Goal: Task Accomplishment & Management: Manage account settings

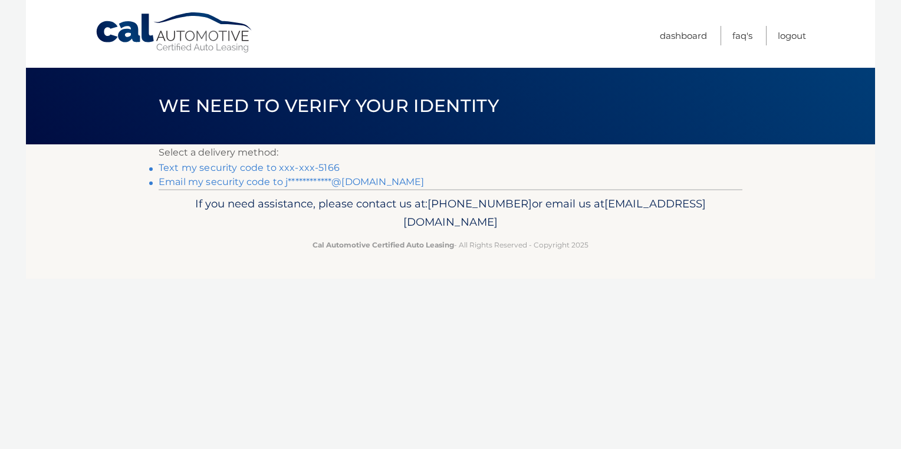
click at [314, 167] on link "Text my security code to xxx-xxx-5166" at bounding box center [249, 167] width 181 height 11
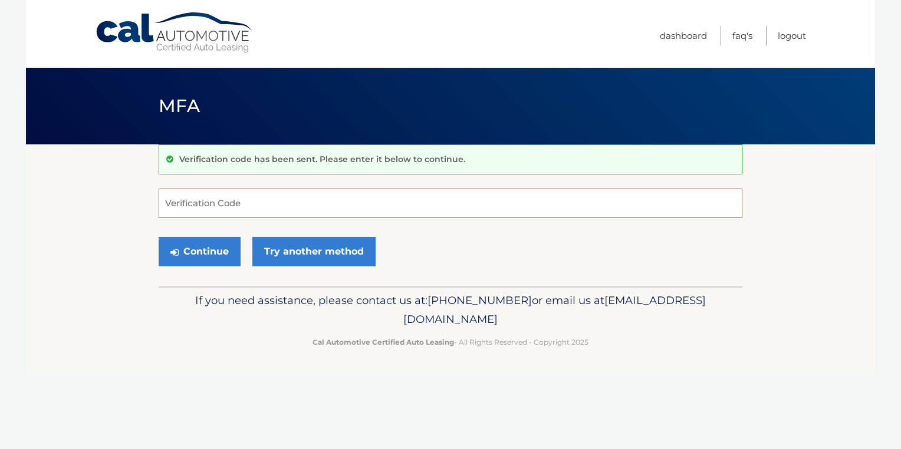
click at [420, 203] on input "Verification Code" at bounding box center [451, 203] width 584 height 29
type input "437913"
click at [203, 246] on button "Continue" at bounding box center [200, 251] width 82 height 29
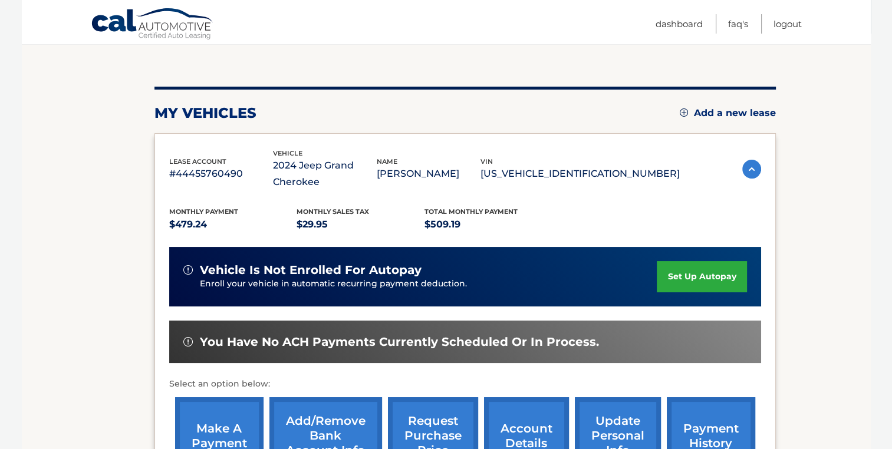
scroll to position [118, 0]
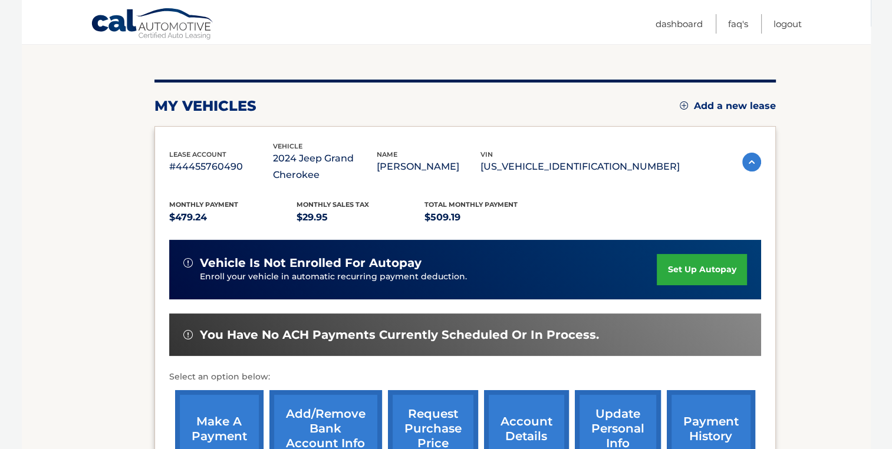
drag, startPoint x: 762, startPoint y: 237, endPoint x: 770, endPoint y: 163, distance: 74.1
click at [770, 163] on div "lease account #44455760490 vehicle 2024 Jeep Grand Cherokee name JILLIAN PADILL…" at bounding box center [464, 307] width 621 height 363
drag, startPoint x: 770, startPoint y: 163, endPoint x: 818, endPoint y: 221, distance: 74.9
click at [818, 221] on section "my vehicles Add a new lease lease account #44455760490 vehicle 2024 Jeep Grand …" at bounding box center [446, 275] width 849 height 497
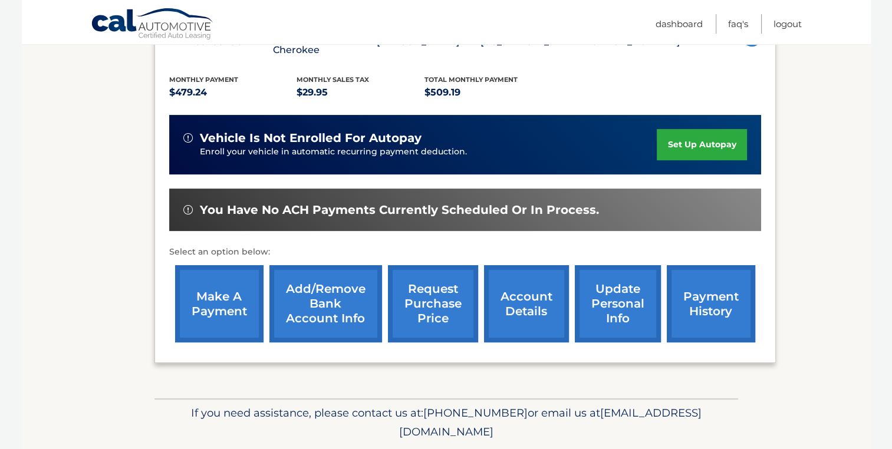
scroll to position [251, 0]
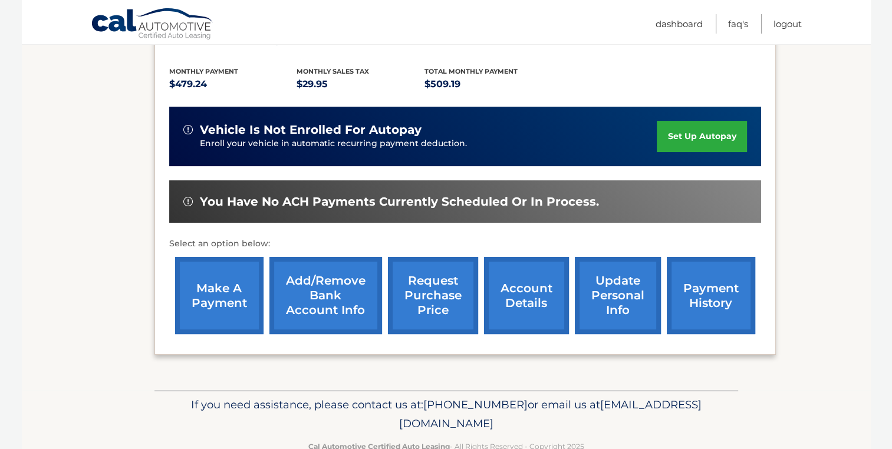
click at [215, 296] on link "make a payment" at bounding box center [219, 295] width 88 height 77
click at [238, 298] on link "make a payment" at bounding box center [219, 295] width 88 height 77
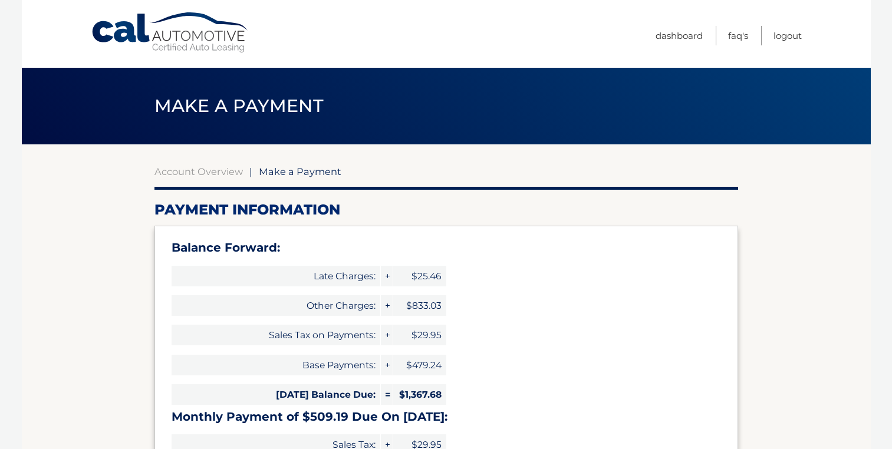
select select "N2FkYTM4M2UtZTY1Yy00NjMxLWEwNGItNjQ4N2M3M2FkMTYx"
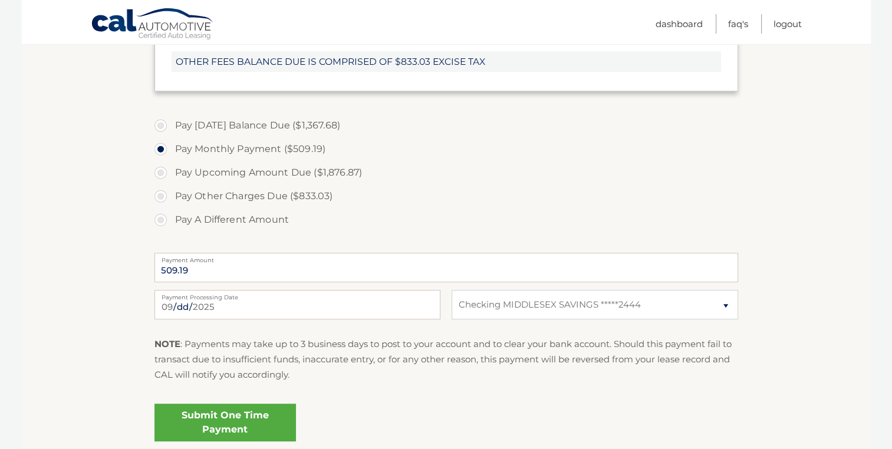
scroll to position [519, 0]
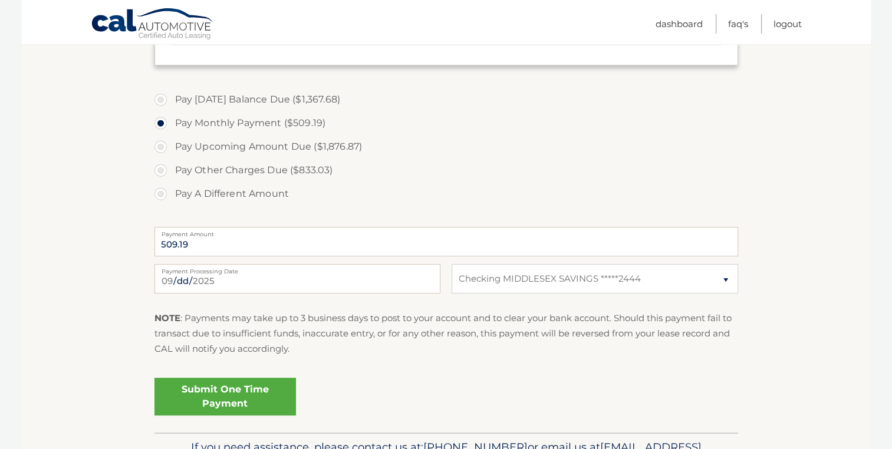
click at [161, 147] on label "Pay Upcoming Amount Due ($1,876.87)" at bounding box center [446, 147] width 584 height 24
click at [161, 147] on input "Pay Upcoming Amount Due ($1,876.87)" at bounding box center [165, 144] width 12 height 19
radio input "true"
type input "1876.87"
click at [248, 399] on link "Submit One Time Payment" at bounding box center [224, 397] width 141 height 38
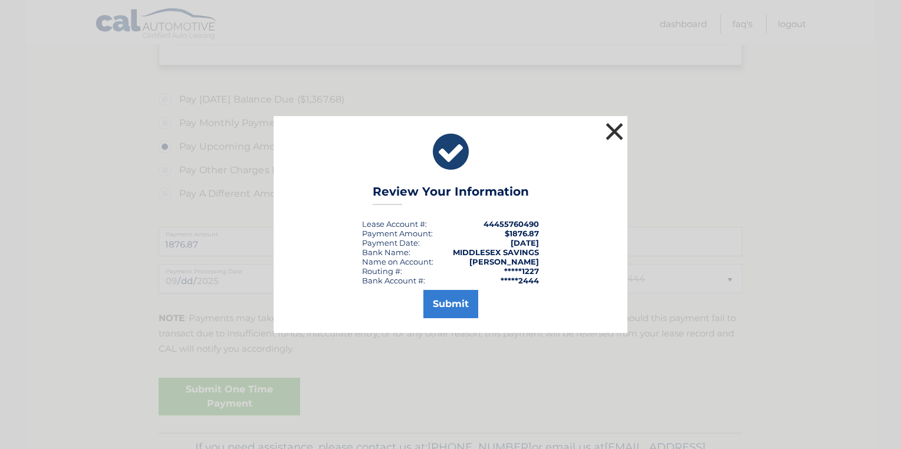
click at [610, 127] on button "×" at bounding box center [614, 132] width 24 height 24
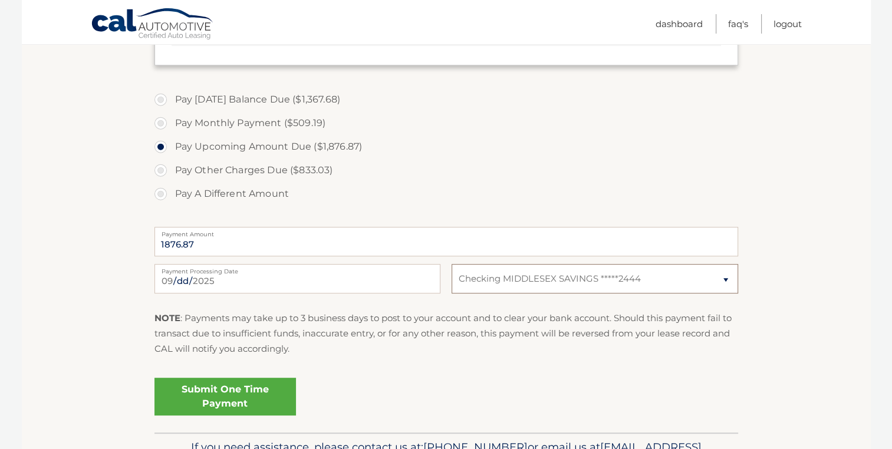
click at [724, 278] on select "Select Bank Account Checking MIDDLESEX SAVINGS *****2444" at bounding box center [595, 278] width 286 height 29
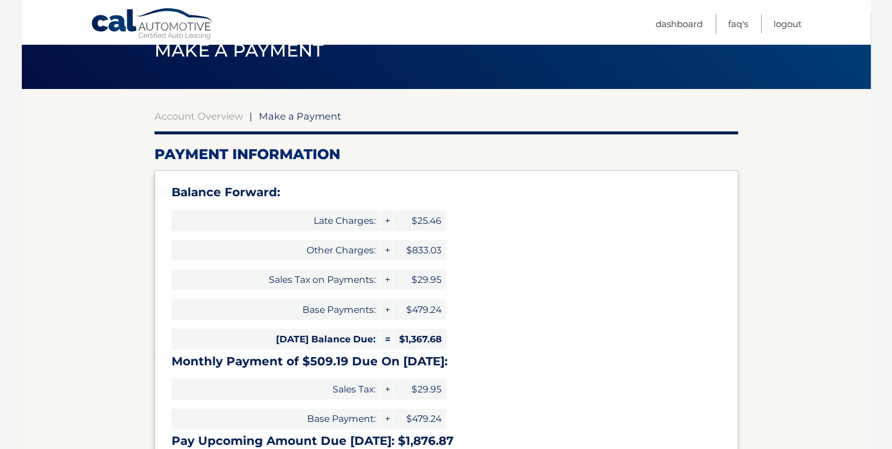
scroll to position [32, 0]
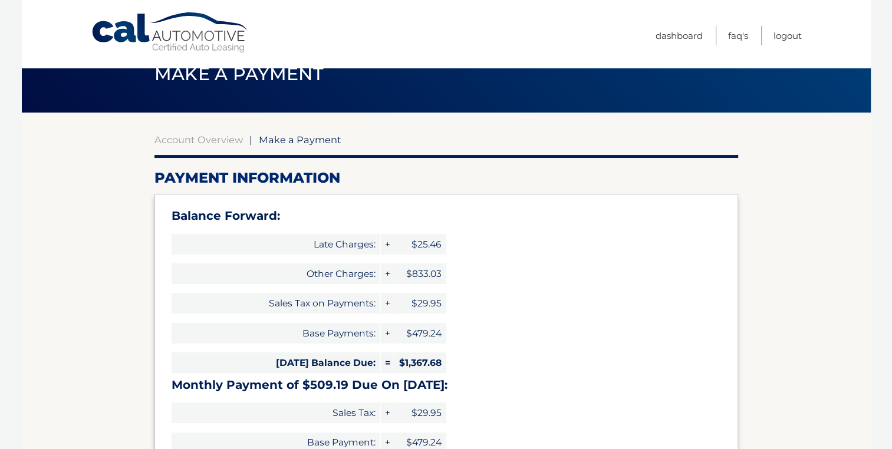
click at [889, 126] on body "Cal Automotive Menu Dashboard FAQ's Logout |" at bounding box center [446, 192] width 892 height 449
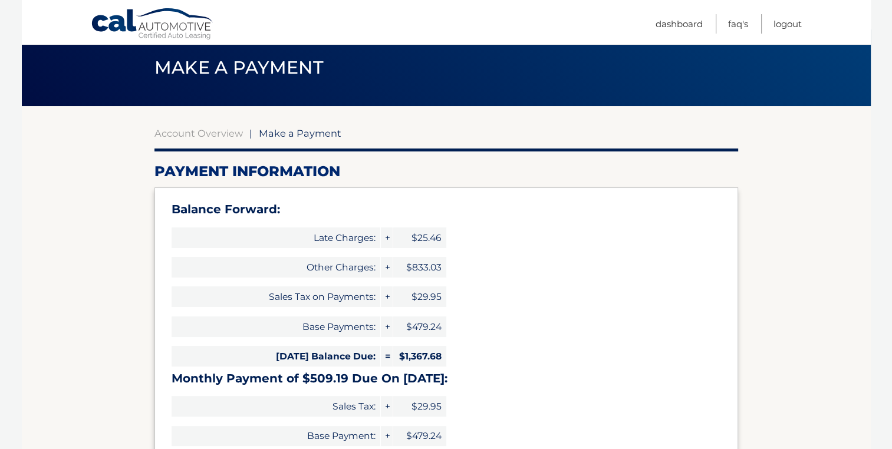
scroll to position [0, 0]
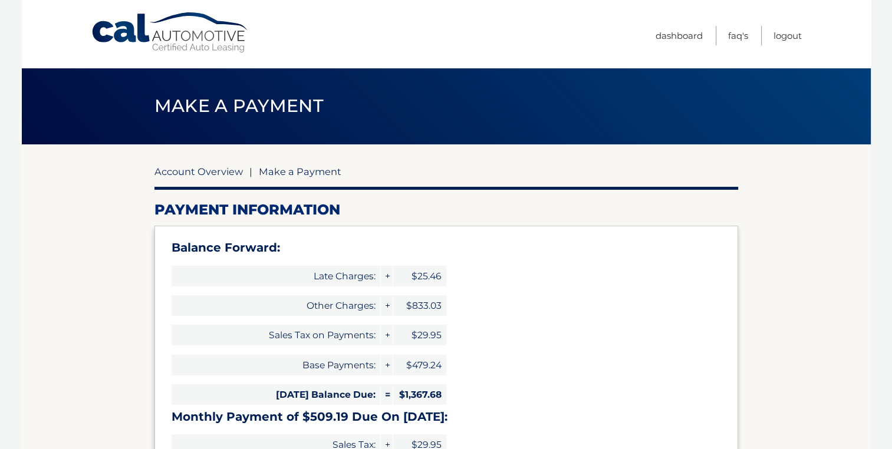
click at [219, 174] on link "Account Overview" at bounding box center [198, 172] width 88 height 12
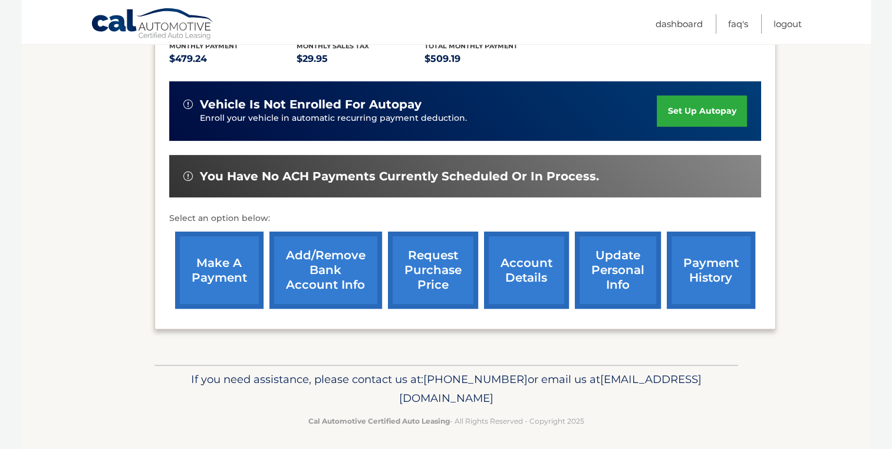
scroll to position [280, 0]
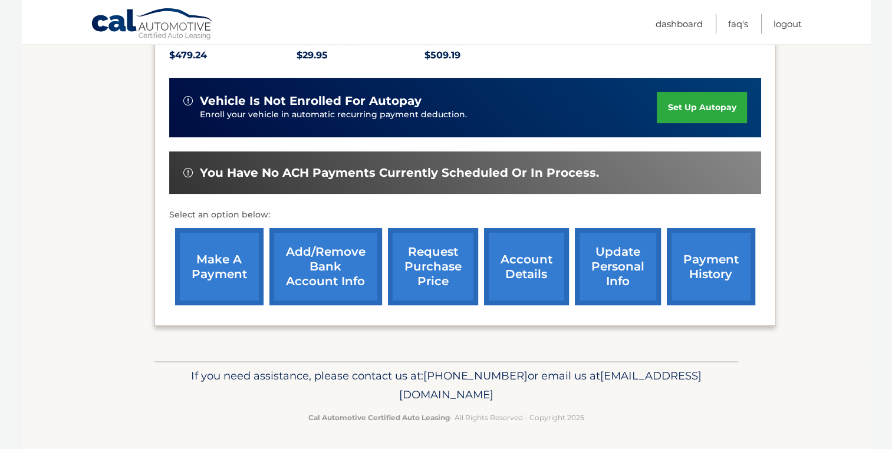
click at [697, 263] on link "payment history" at bounding box center [711, 266] width 88 height 77
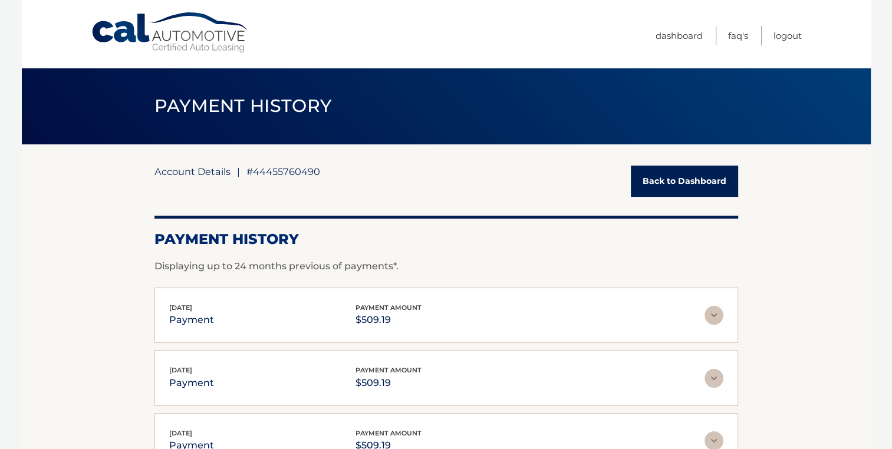
click at [193, 172] on link "Account Details" at bounding box center [192, 172] width 76 height 12
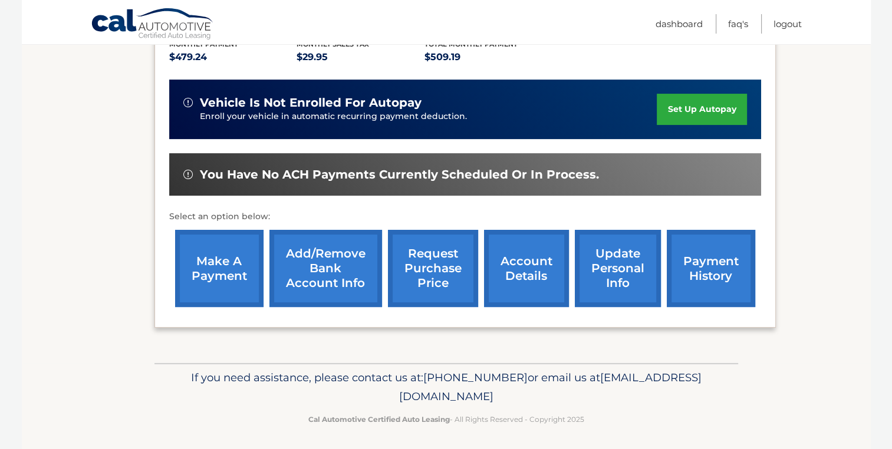
scroll to position [280, 0]
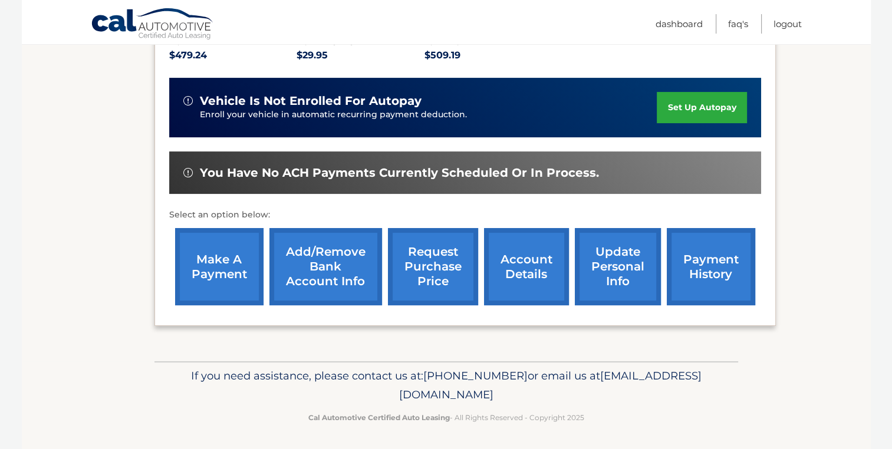
click at [542, 268] on link "account details" at bounding box center [526, 266] width 85 height 77
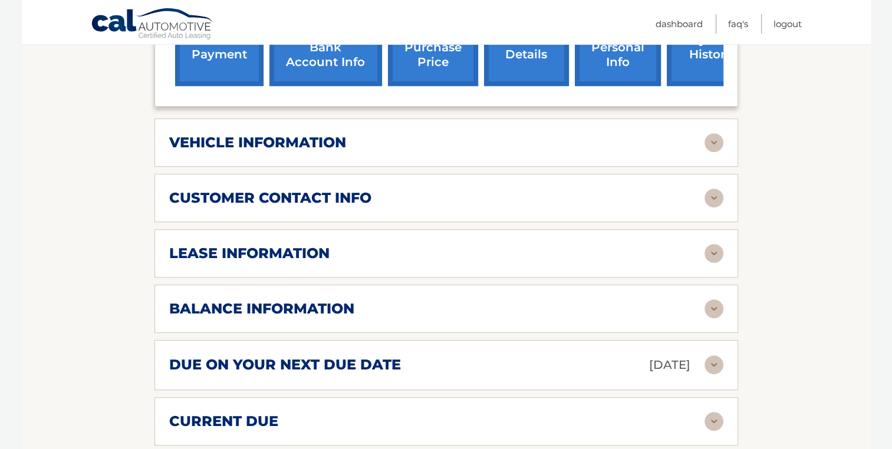
scroll to position [519, 0]
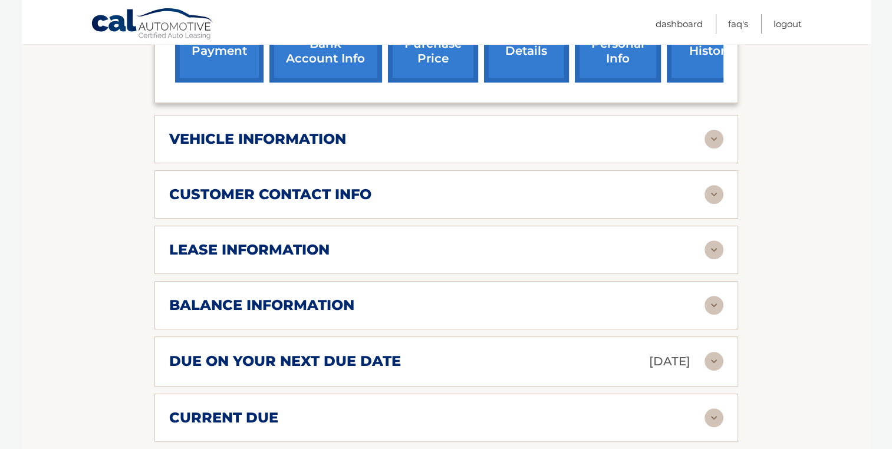
click at [717, 246] on img at bounding box center [713, 250] width 19 height 19
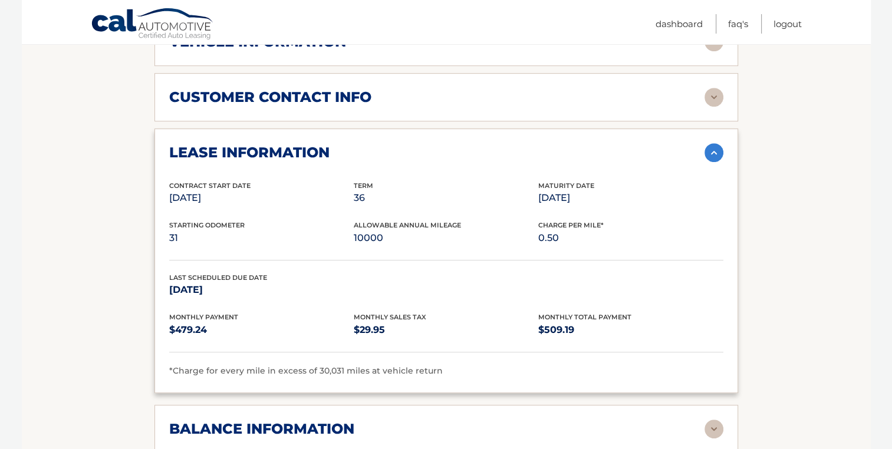
scroll to position [625, 0]
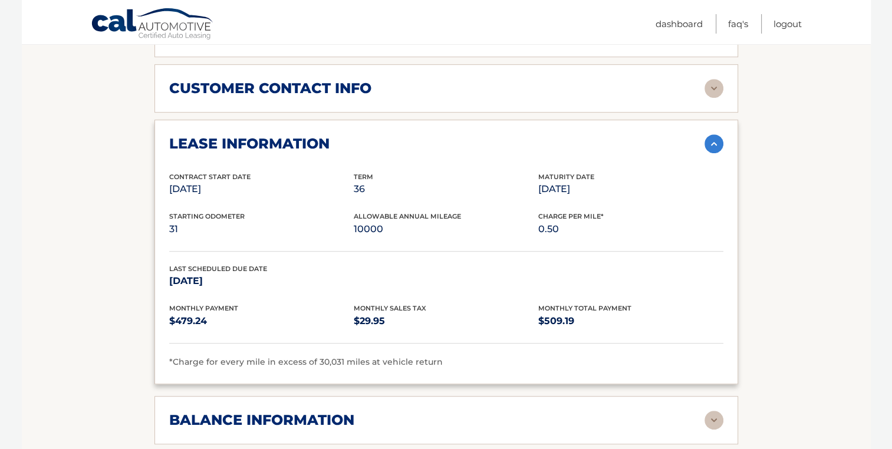
drag, startPoint x: 896, startPoint y: 289, endPoint x: 861, endPoint y: 280, distance: 36.0
click at [861, 280] on section "Account Details | #44455760490 Back to Dashboard Manage Your Lease lease accoun…" at bounding box center [446, 165] width 849 height 1291
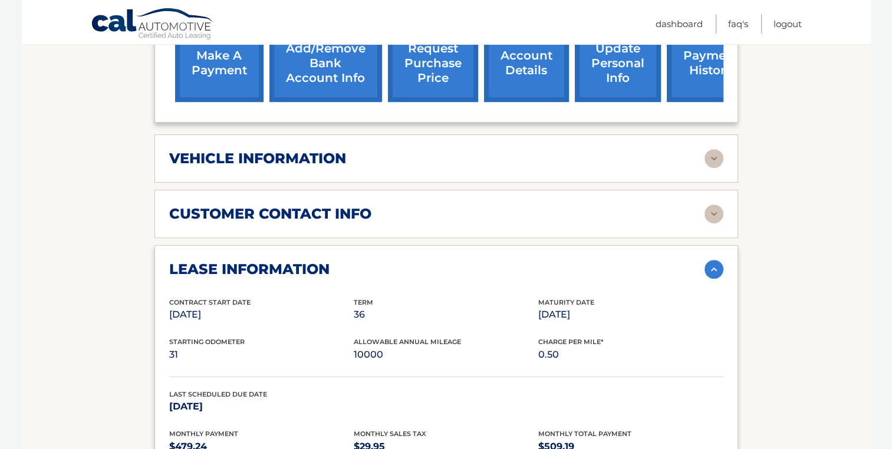
scroll to position [490, 0]
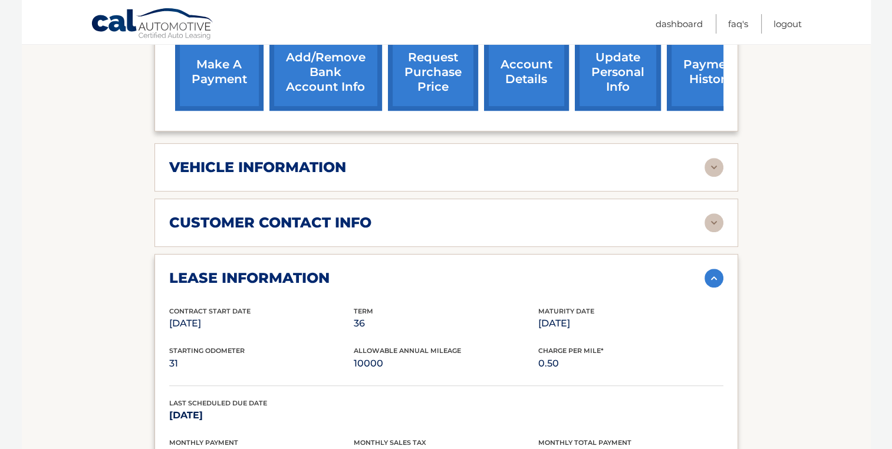
click at [713, 279] on img at bounding box center [713, 278] width 19 height 19
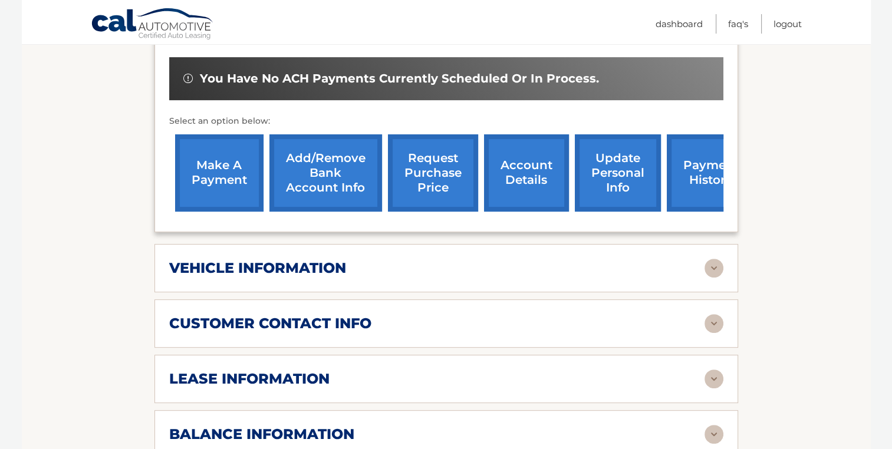
scroll to position [373, 0]
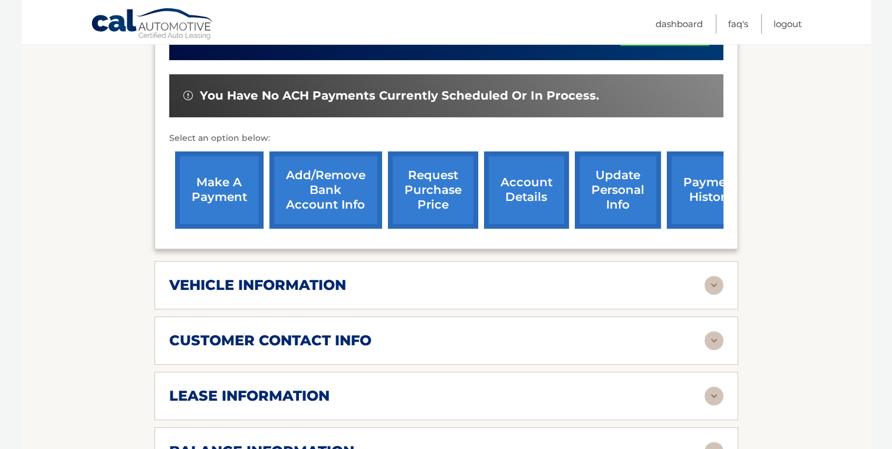
click at [714, 282] on img at bounding box center [713, 285] width 19 height 19
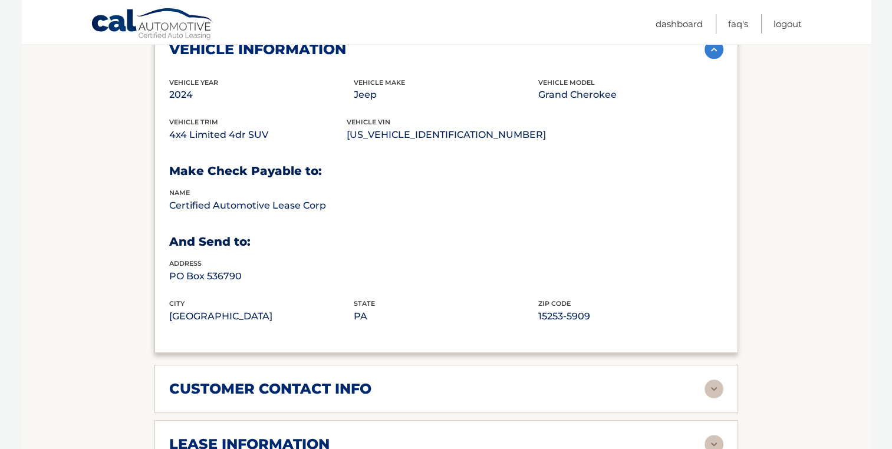
scroll to position [611, 0]
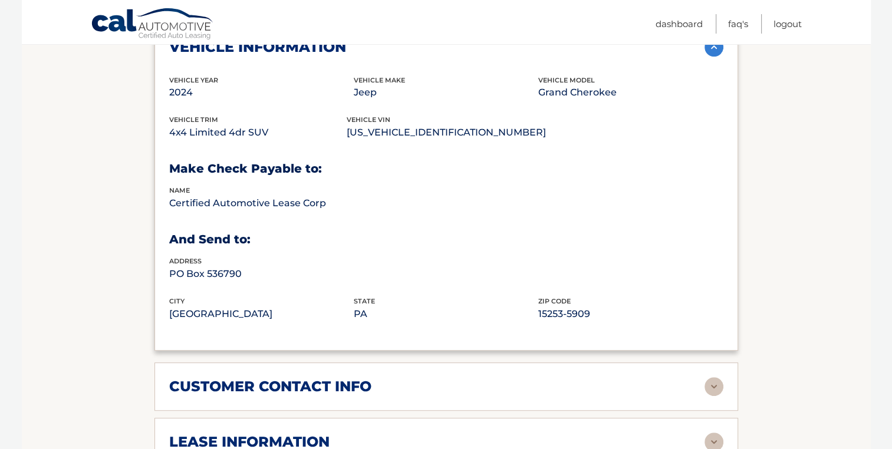
click at [711, 48] on img at bounding box center [713, 47] width 19 height 19
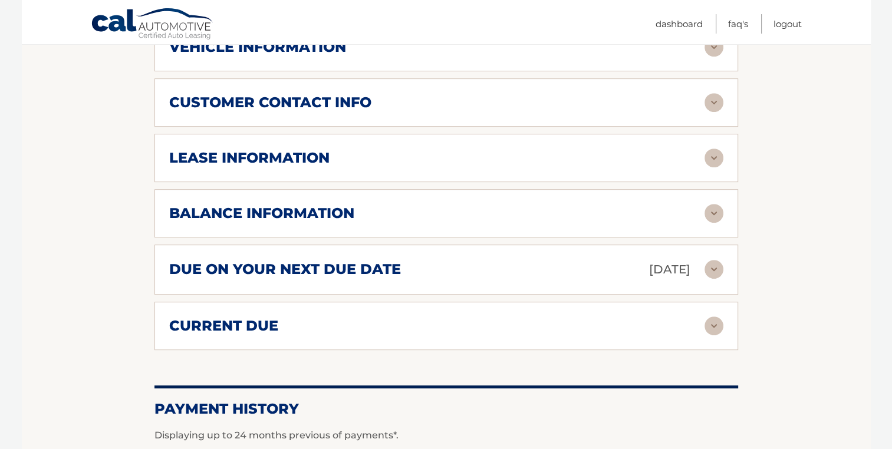
click at [710, 98] on img at bounding box center [713, 102] width 19 height 19
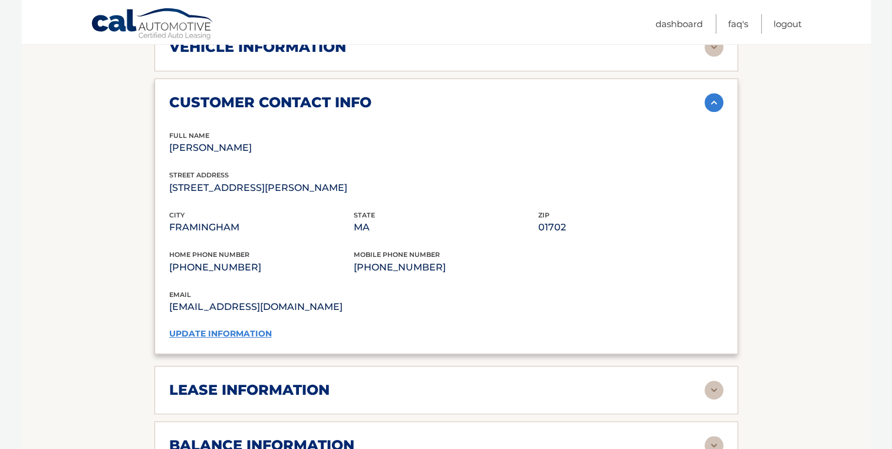
click at [710, 98] on img at bounding box center [713, 102] width 19 height 19
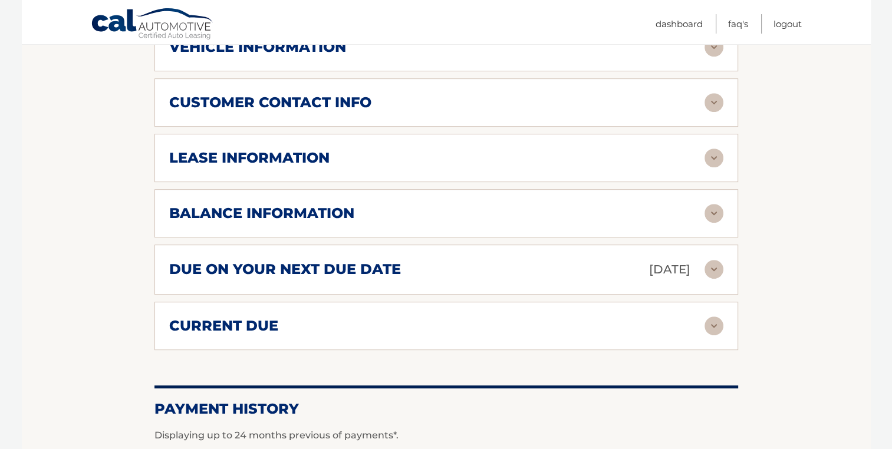
click at [710, 156] on img at bounding box center [713, 158] width 19 height 19
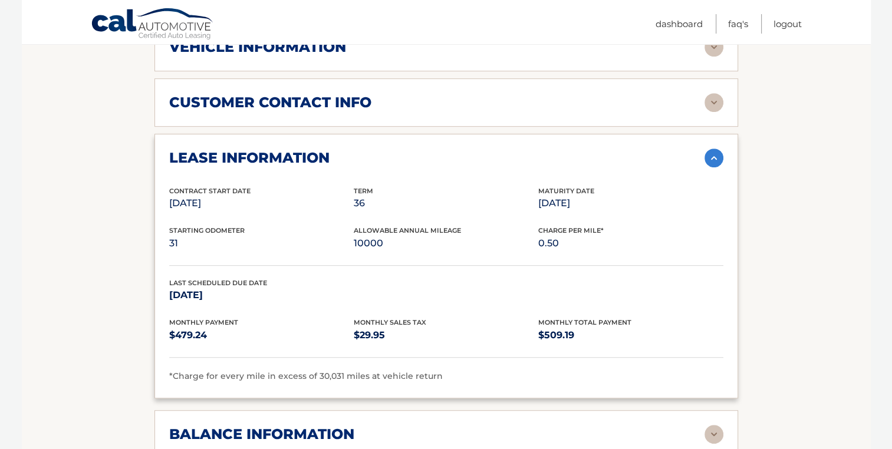
click at [718, 156] on img at bounding box center [713, 158] width 19 height 19
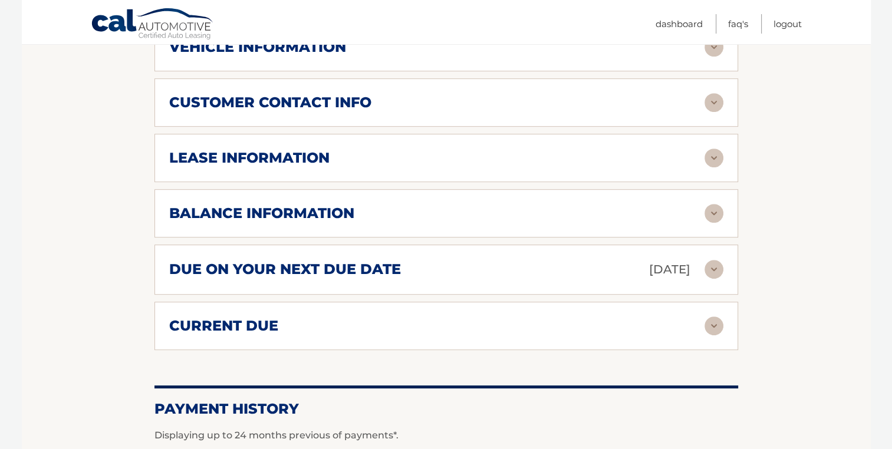
click at [714, 209] on img at bounding box center [713, 213] width 19 height 19
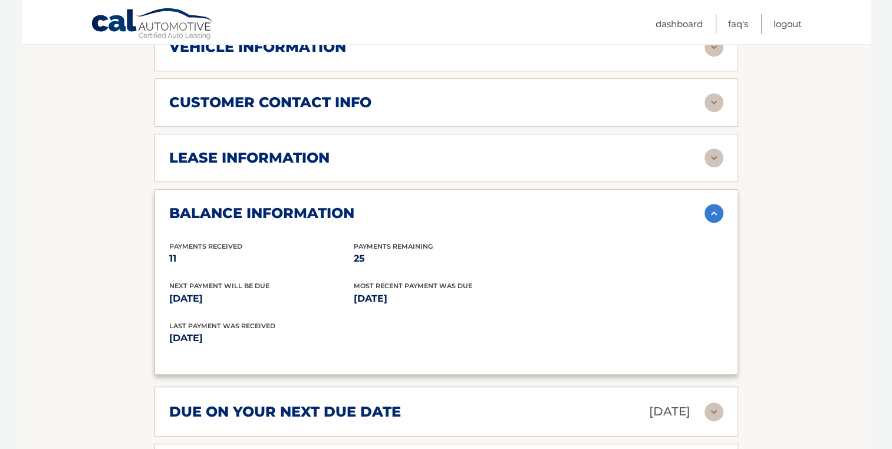
click at [714, 209] on img at bounding box center [713, 213] width 19 height 19
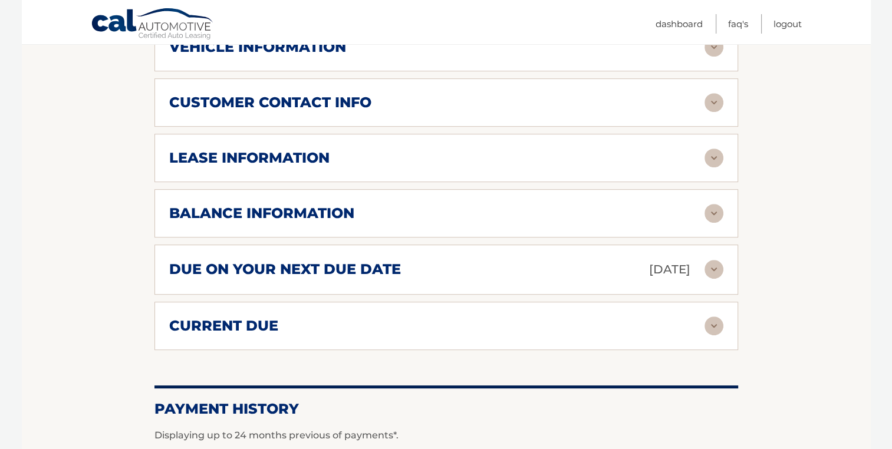
click at [712, 265] on img at bounding box center [713, 269] width 19 height 19
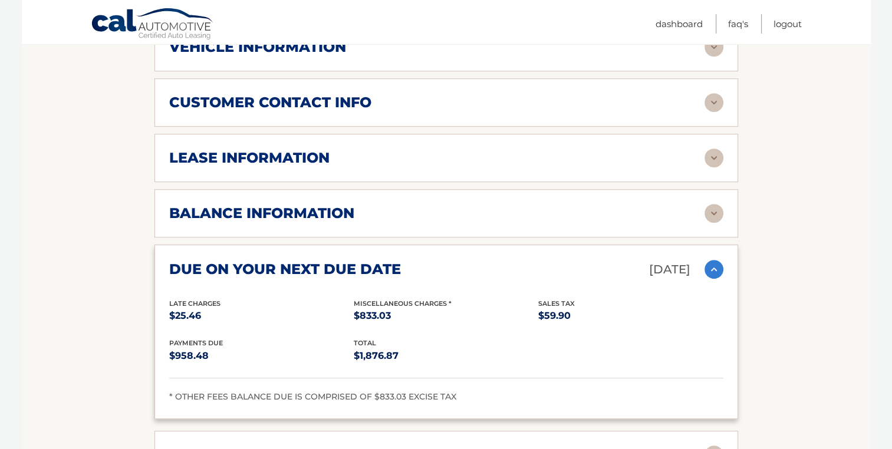
click at [712, 265] on img at bounding box center [713, 269] width 19 height 19
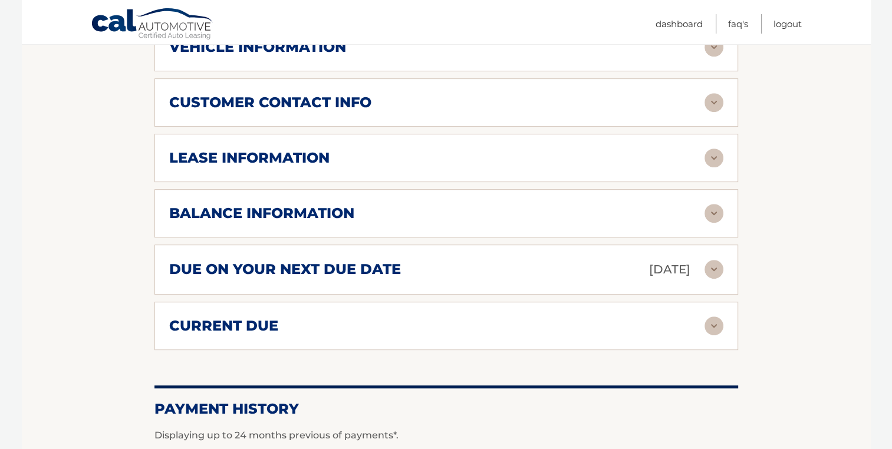
click at [712, 320] on img at bounding box center [713, 326] width 19 height 19
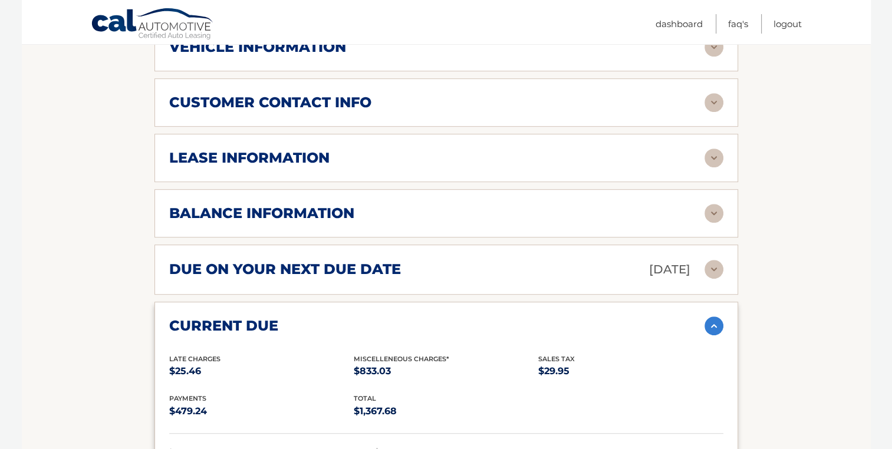
click at [712, 320] on img at bounding box center [713, 326] width 19 height 19
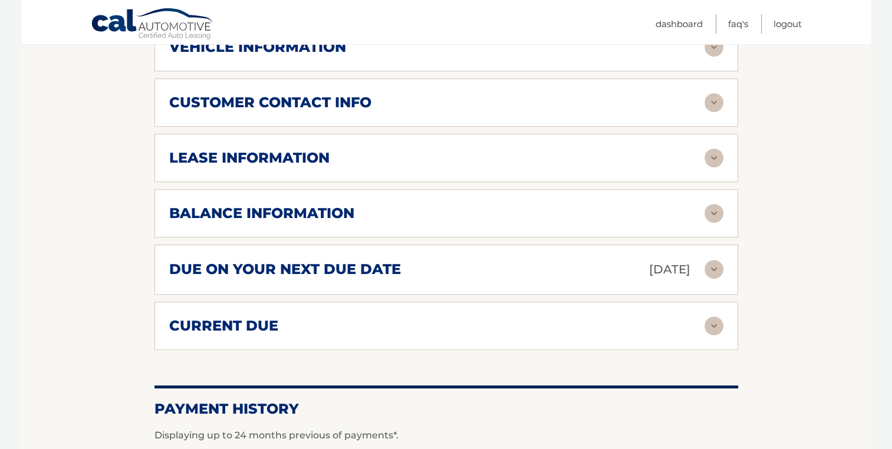
click at [717, 266] on img at bounding box center [713, 269] width 19 height 19
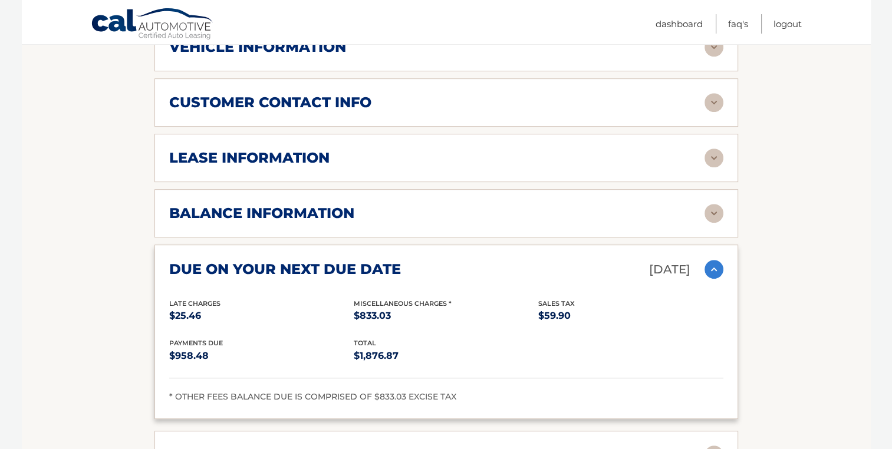
click at [717, 266] on img at bounding box center [713, 269] width 19 height 19
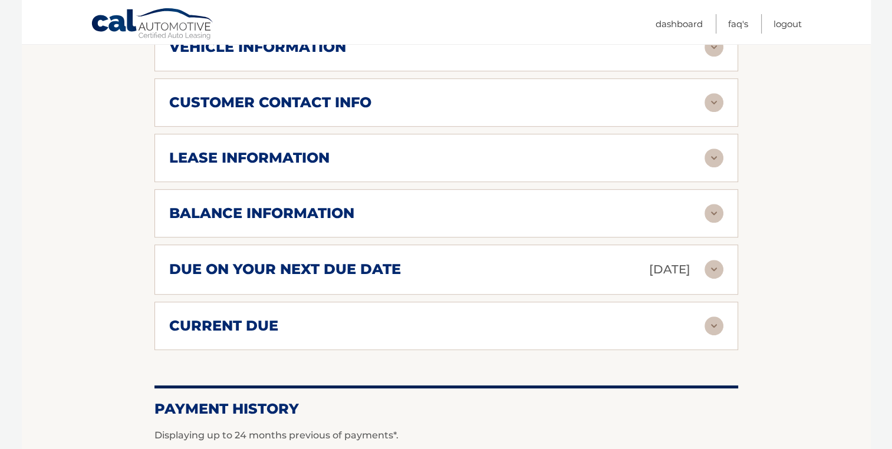
click at [717, 216] on img at bounding box center [713, 213] width 19 height 19
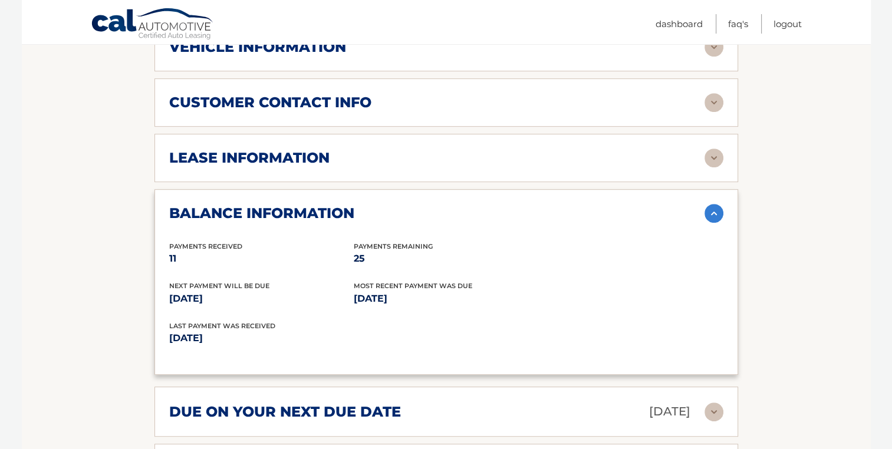
click at [717, 216] on img at bounding box center [713, 213] width 19 height 19
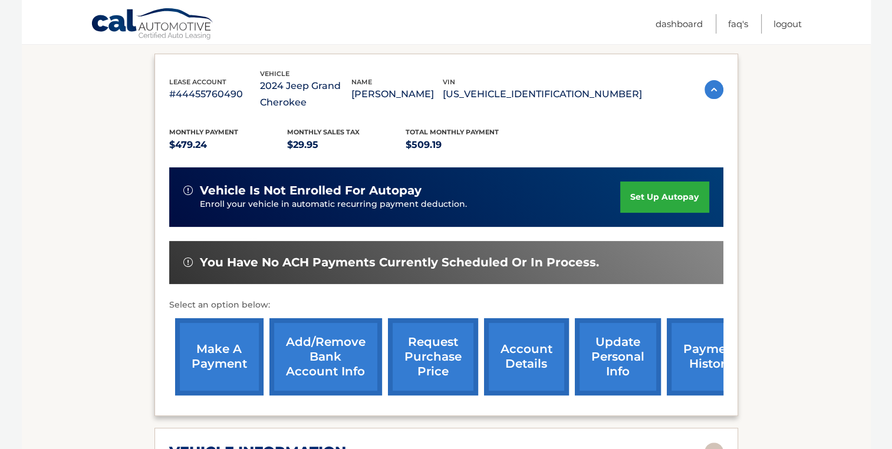
scroll to position [151, 0]
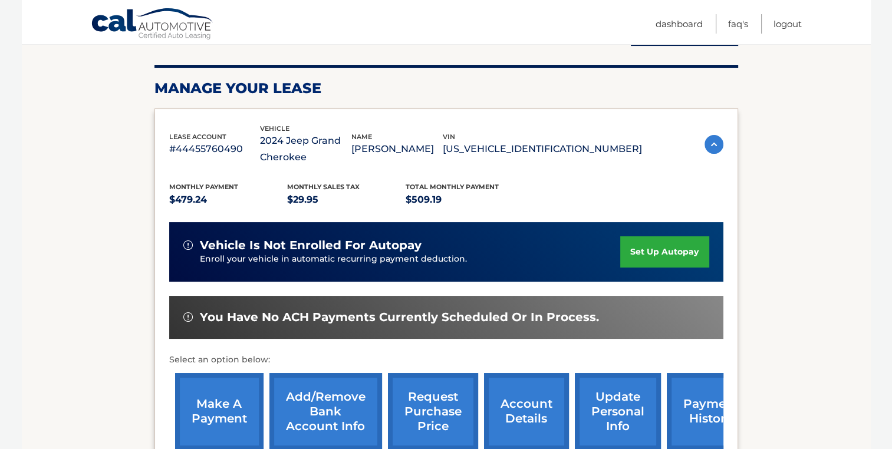
click at [674, 245] on link "set up autopay" at bounding box center [664, 251] width 88 height 31
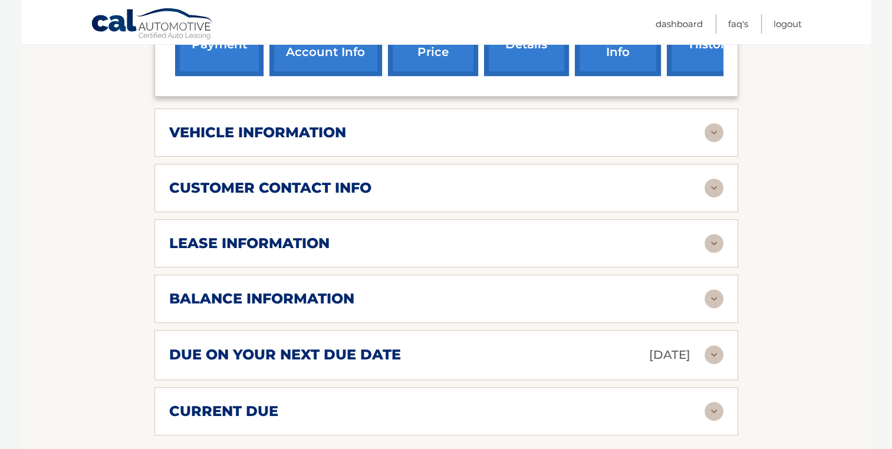
scroll to position [528, 0]
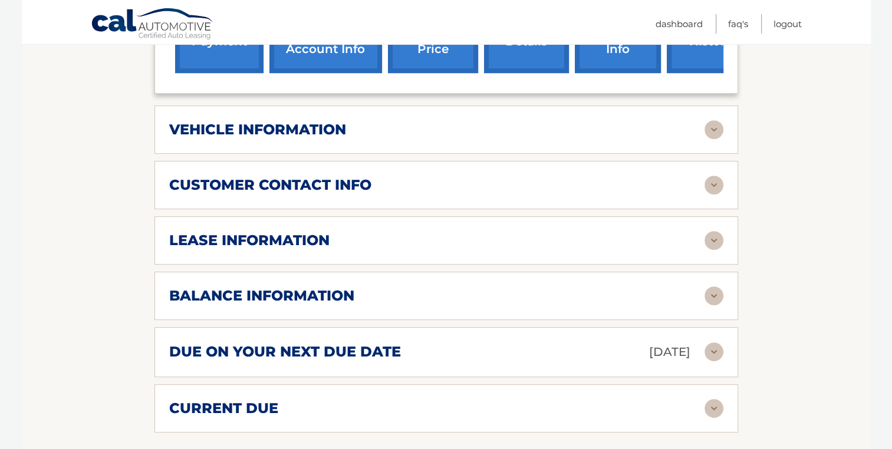
click at [717, 237] on img at bounding box center [713, 240] width 19 height 19
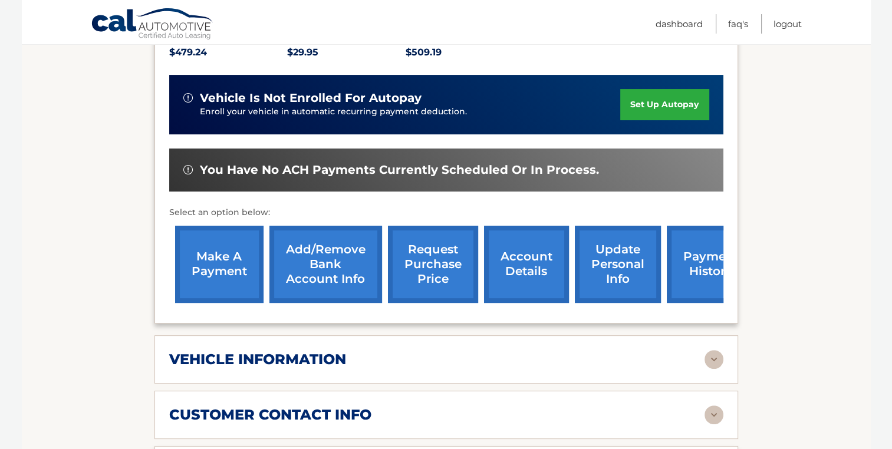
scroll to position [307, 0]
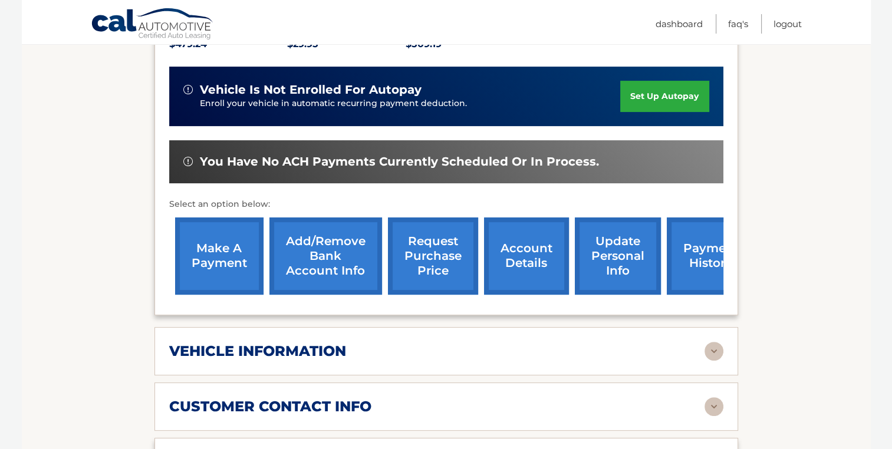
click at [324, 259] on link "Add/Remove bank account info" at bounding box center [325, 256] width 113 height 77
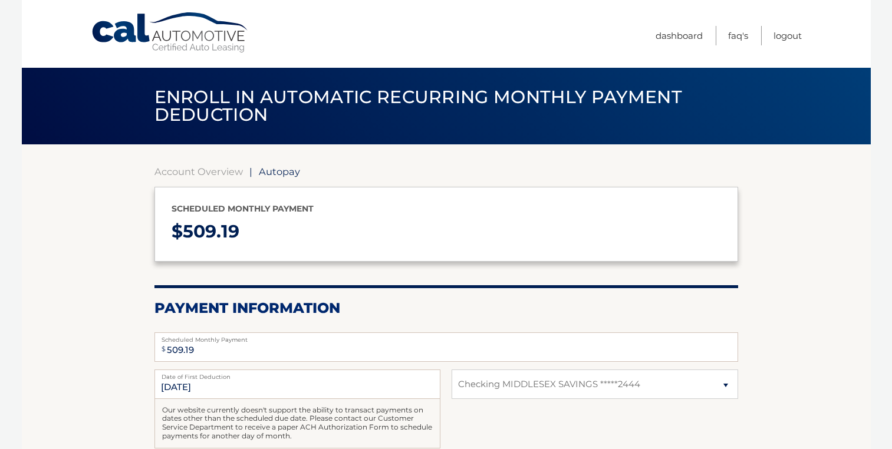
select select "N2FkYTM4M2UtZTY1Yy00NjMxLWEwNGItNjQ4N2M3M2FkMTYx"
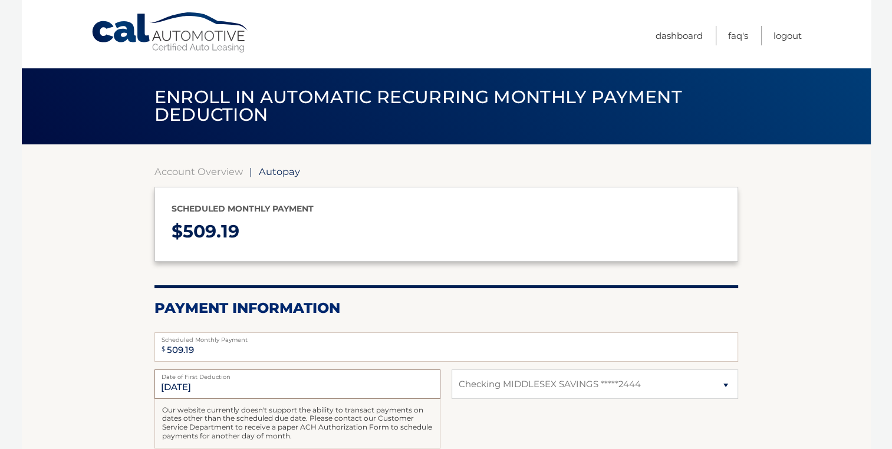
click at [165, 387] on input "9/21/2025" at bounding box center [297, 384] width 286 height 29
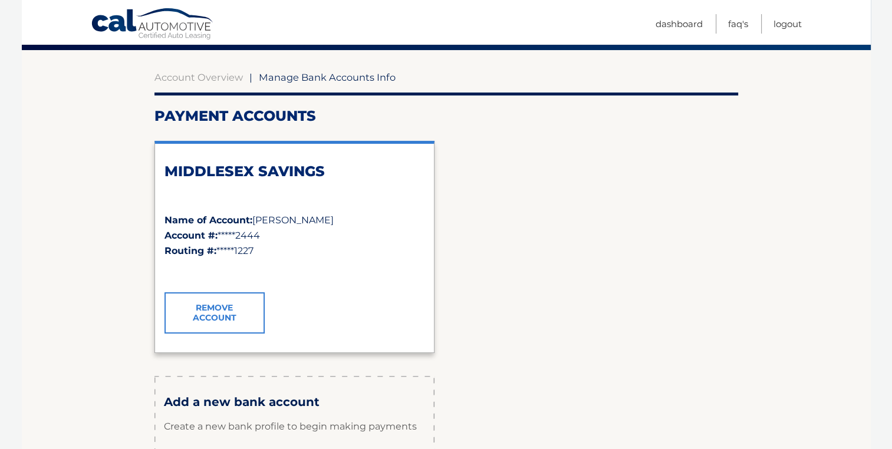
scroll to position [118, 0]
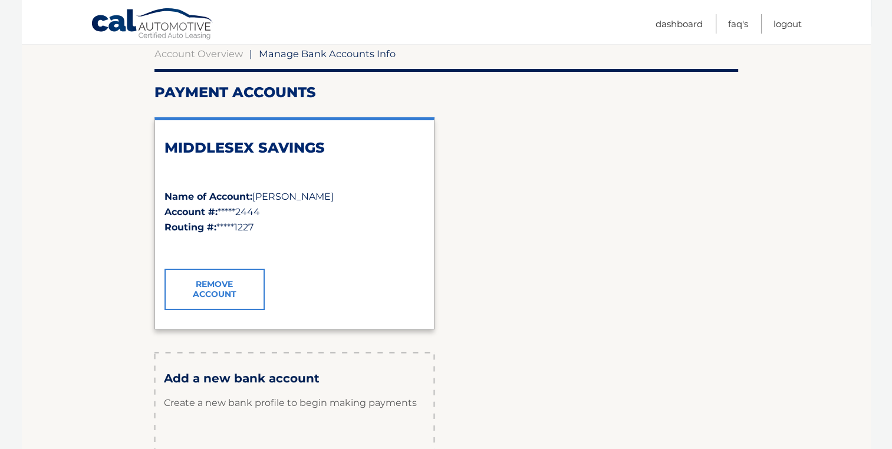
click at [224, 285] on link "Remove Account" at bounding box center [214, 289] width 100 height 41
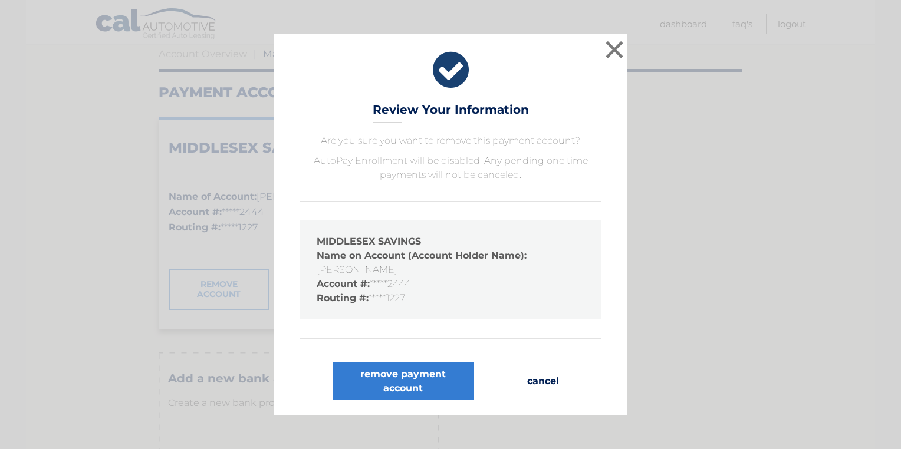
click at [545, 373] on button "cancel" at bounding box center [543, 382] width 51 height 38
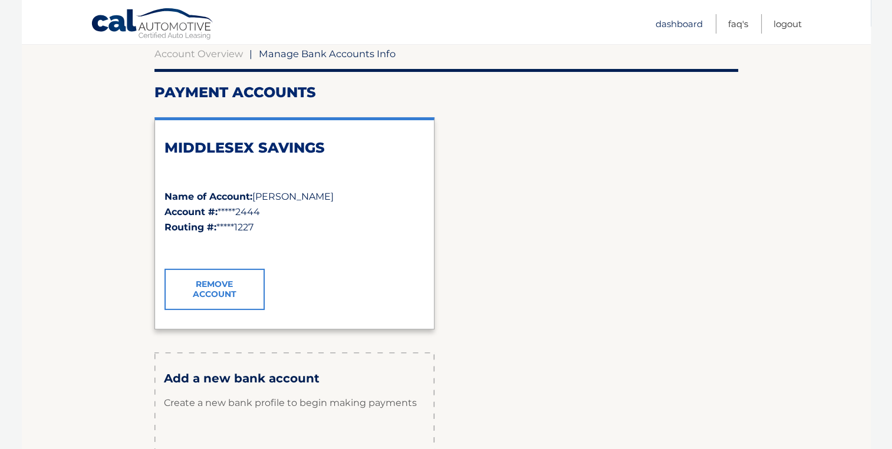
click at [679, 23] on link "Dashboard" at bounding box center [678, 23] width 47 height 19
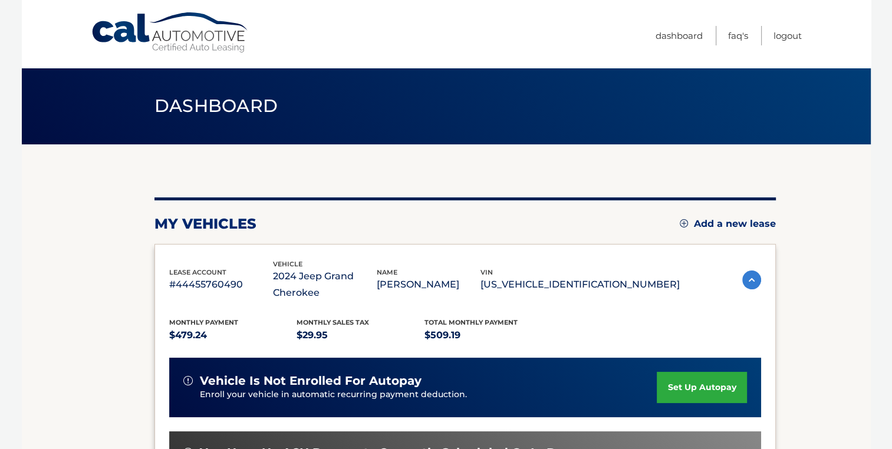
click at [743, 285] on img at bounding box center [751, 280] width 19 height 19
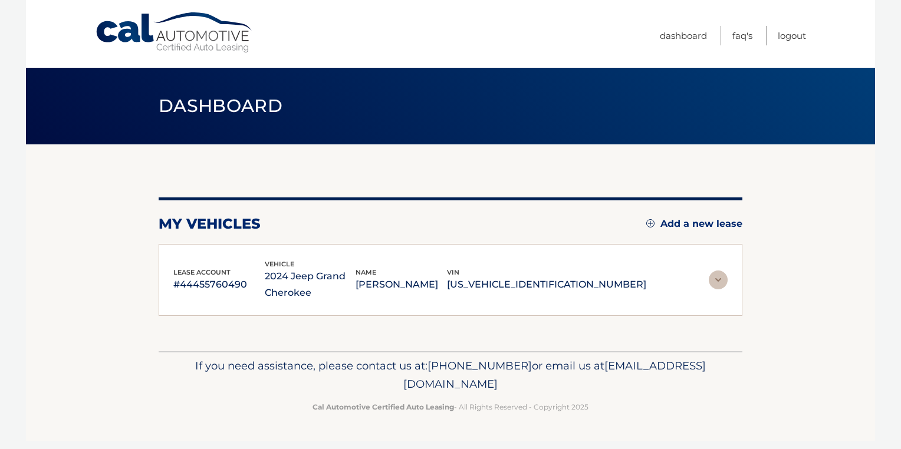
click at [743, 285] on section "my vehicles Add a new lease lease account #44455760490 vehicle 2024 Jeep Grand …" at bounding box center [450, 247] width 849 height 207
click at [717, 281] on img at bounding box center [718, 280] width 19 height 19
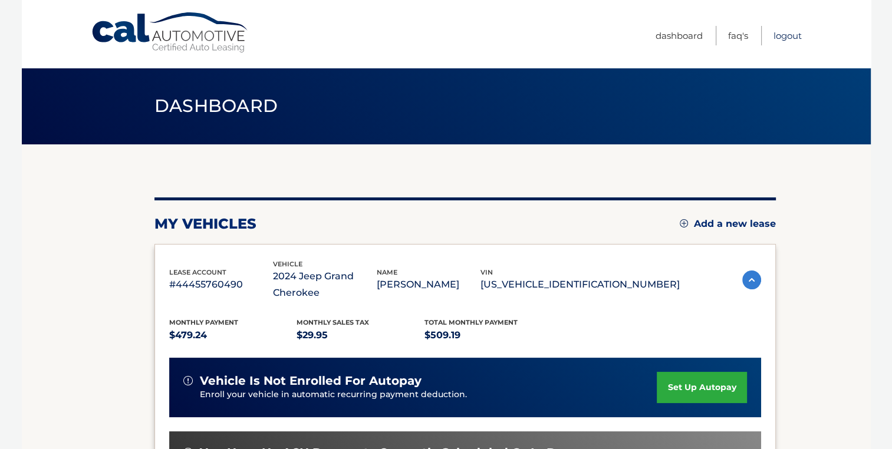
click at [778, 42] on link "Logout" at bounding box center [787, 35] width 28 height 19
